Goal: Transaction & Acquisition: Purchase product/service

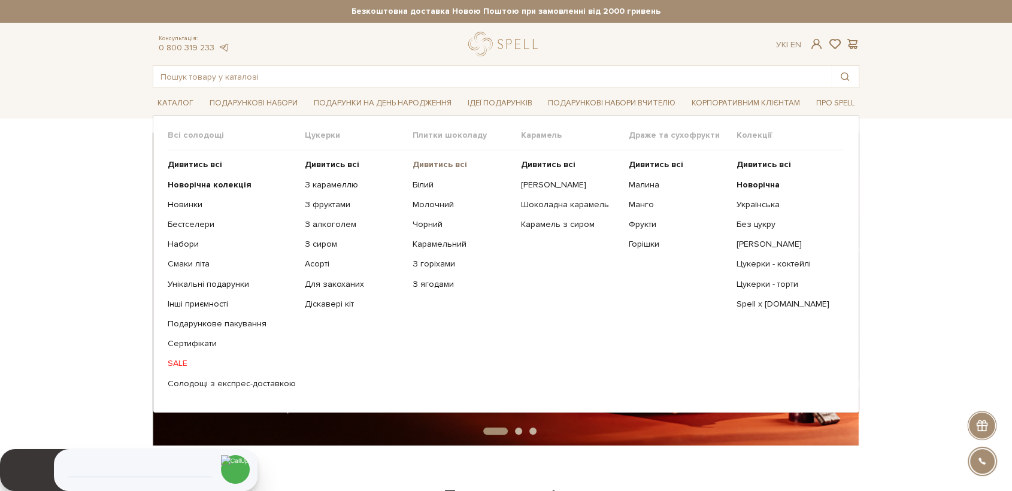
click at [424, 163] on b "Дивитись всі" at bounding box center [440, 164] width 55 height 10
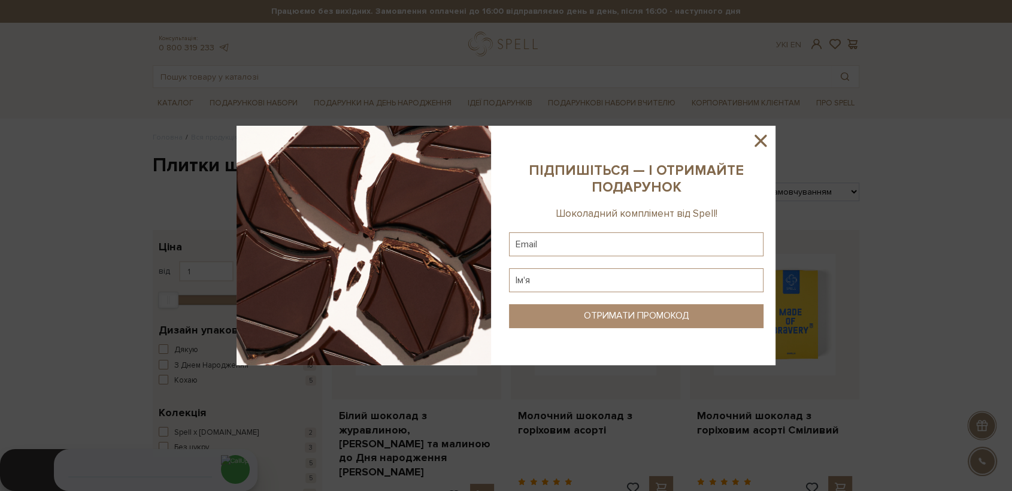
click at [759, 141] on icon at bounding box center [761, 141] width 12 height 12
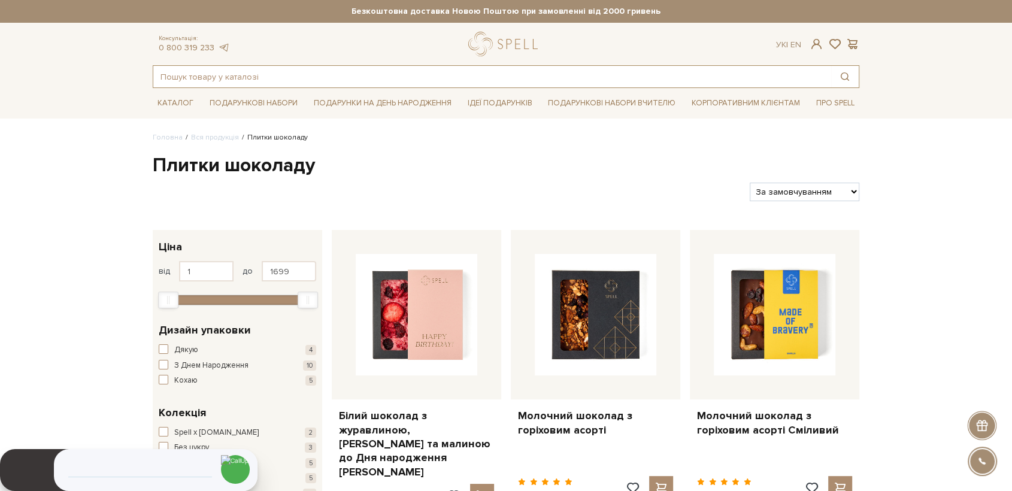
click at [255, 78] on input "text" at bounding box center [492, 77] width 678 height 22
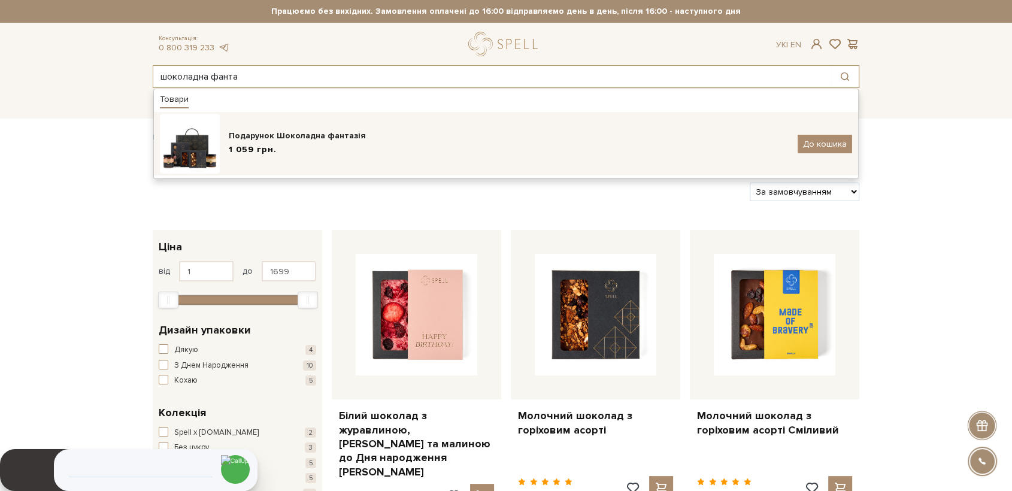
type input "шоколадна фанта"
click at [330, 159] on div "Подарунок Шоколадна фантазія 1 059 грн. До кошика" at bounding box center [506, 144] width 692 height 60
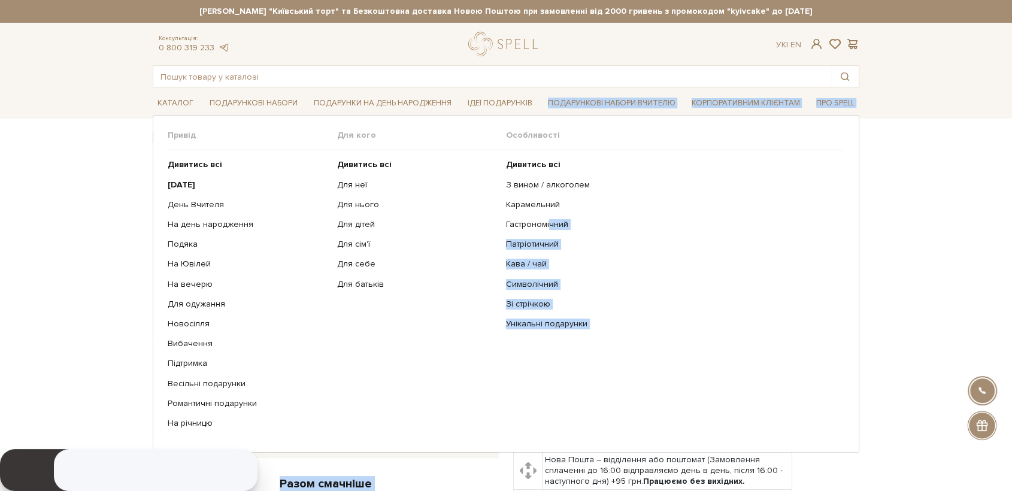
drag, startPoint x: 733, startPoint y: 165, endPoint x: 716, endPoint y: 231, distance: 68.0
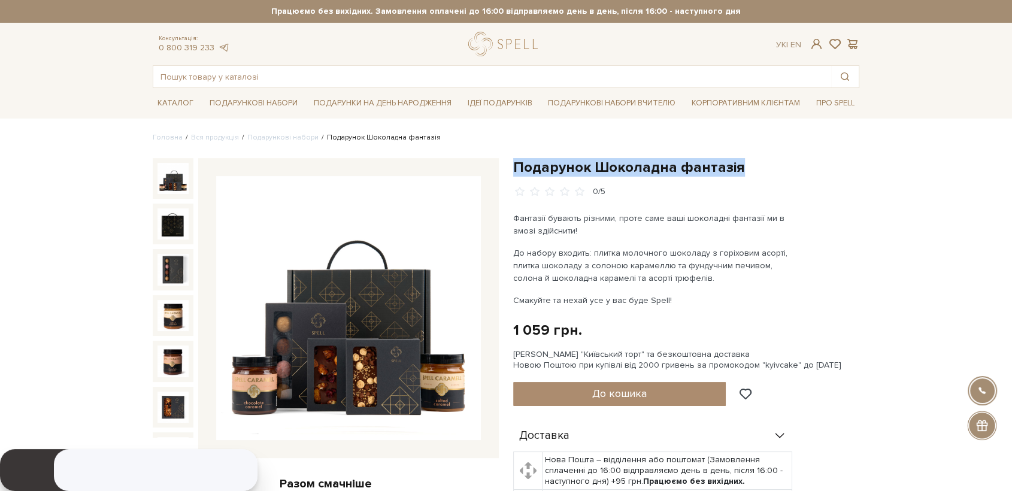
drag, startPoint x: 755, startPoint y: 167, endPoint x: 516, endPoint y: 174, distance: 239.1
click at [516, 174] on h1 "Подарунок Шоколадна фантазія" at bounding box center [686, 167] width 346 height 19
copy h1 "Подарунок Шоколадна фантазія"
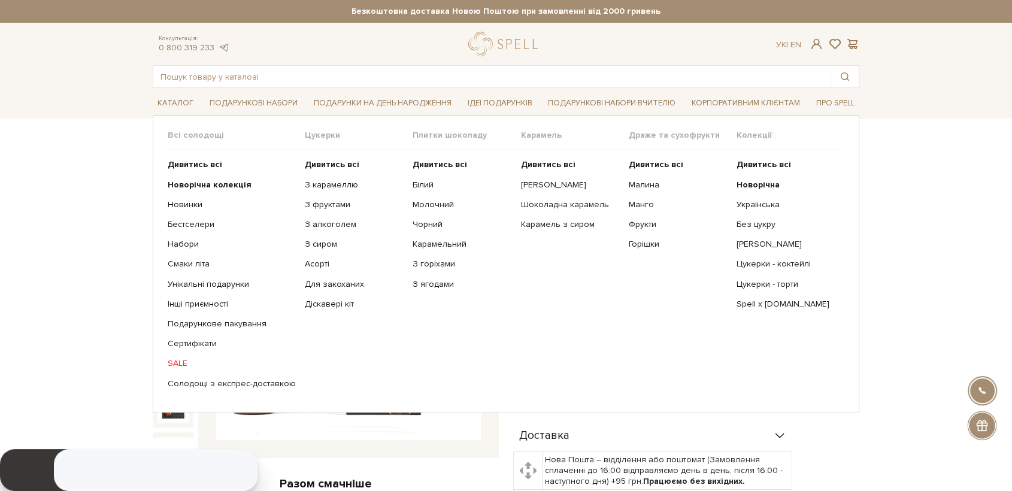
click at [754, 192] on ul "Дивитись всі Новорічна Українська Без цукру Сирні цукерки" at bounding box center [791, 273] width 108 height 247
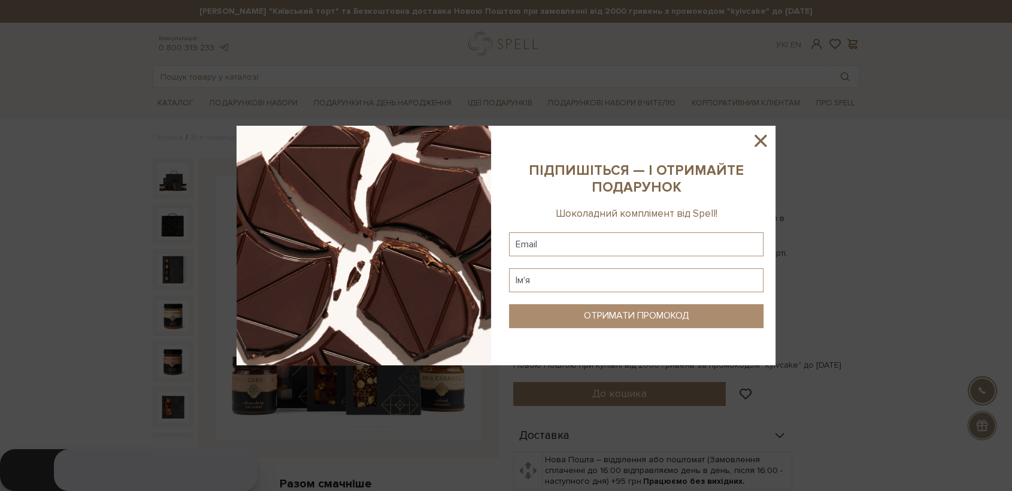
click at [764, 141] on icon at bounding box center [760, 141] width 20 height 20
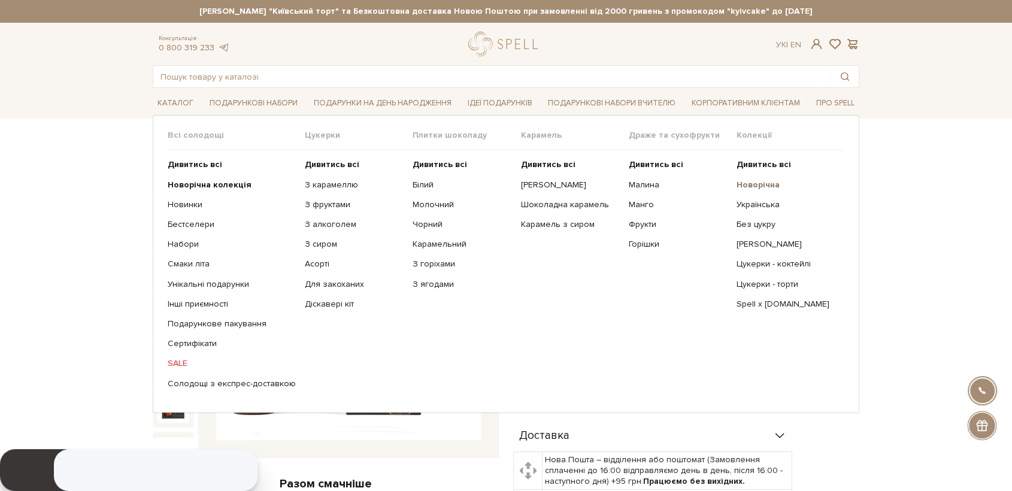
click at [768, 185] on b "Новорічна" at bounding box center [758, 185] width 43 height 10
